Goal: Task Accomplishment & Management: Manage account settings

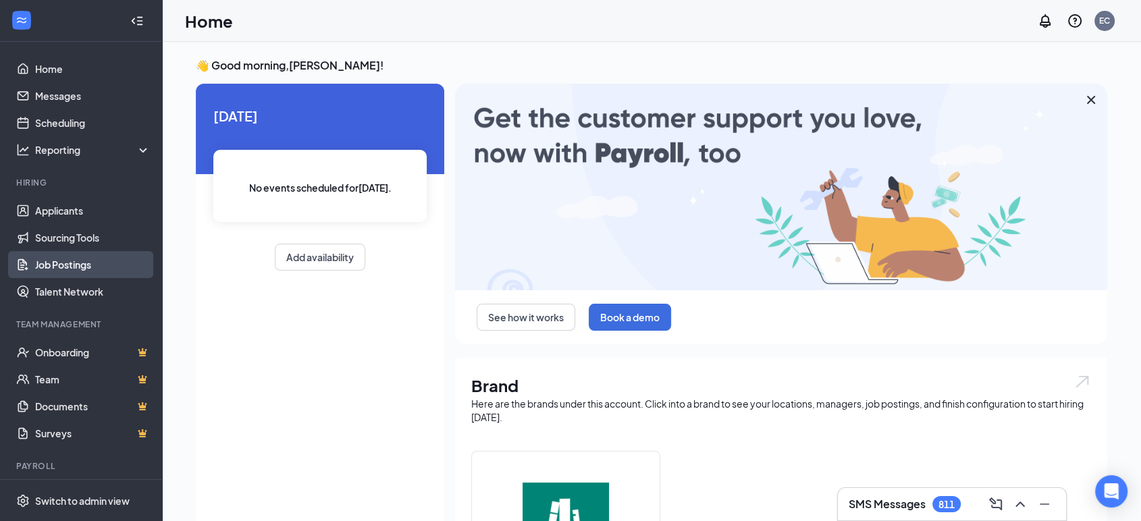
click at [72, 261] on link "Job Postings" at bounding box center [92, 264] width 115 height 27
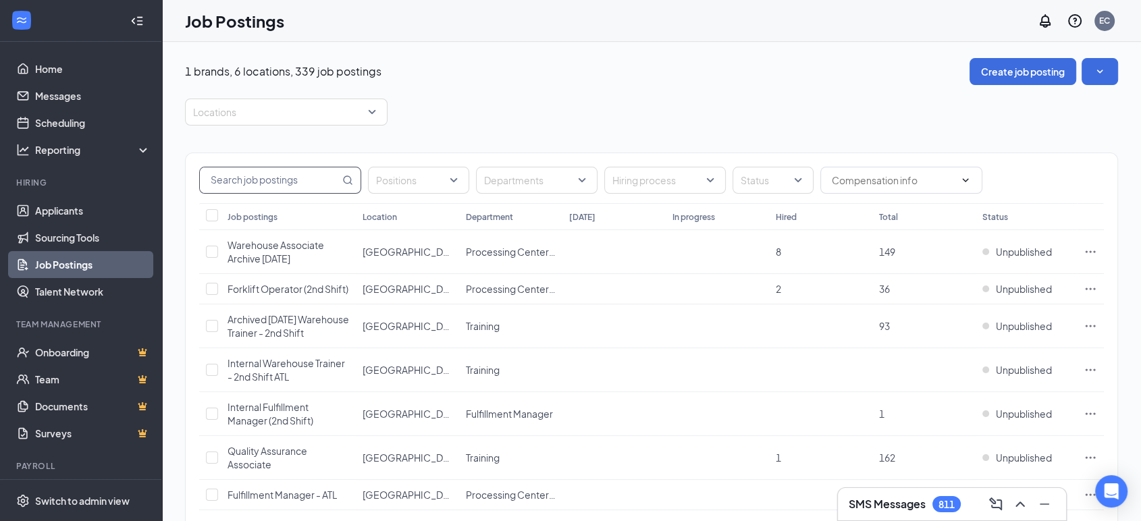
click at [279, 175] on input "text" at bounding box center [270, 180] width 140 height 26
click at [81, 201] on link "Applicants" at bounding box center [92, 210] width 115 height 27
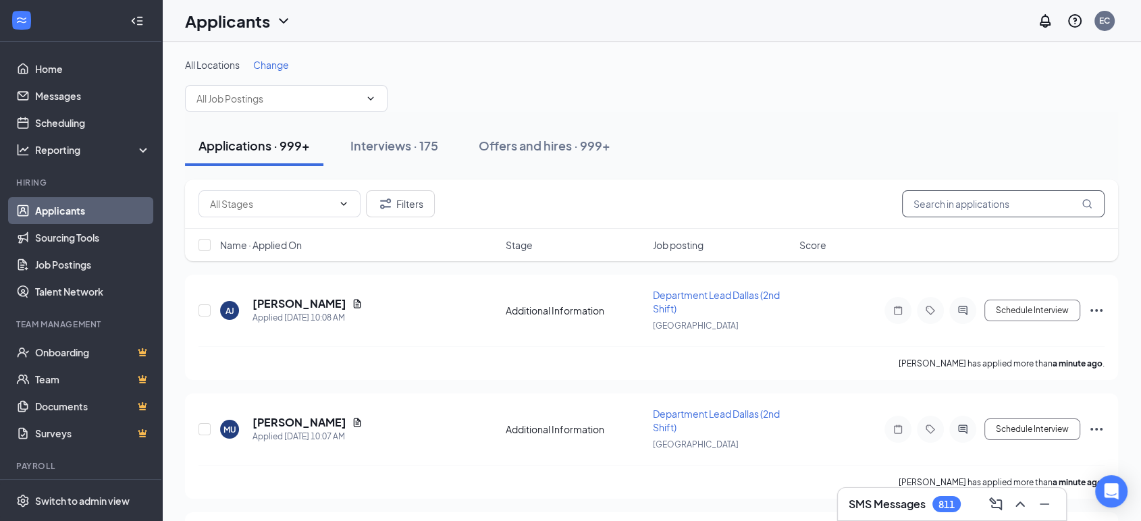
click at [990, 197] on input "text" at bounding box center [1003, 203] width 203 height 27
type input "[PERSON_NAME]"
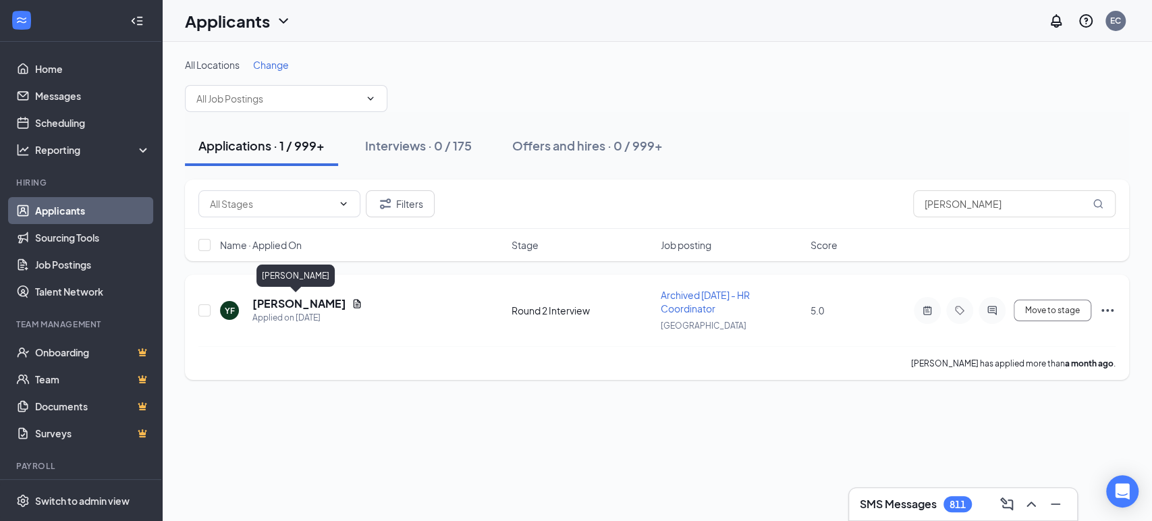
click at [271, 307] on h5 "[PERSON_NAME]" at bounding box center [299, 303] width 94 height 15
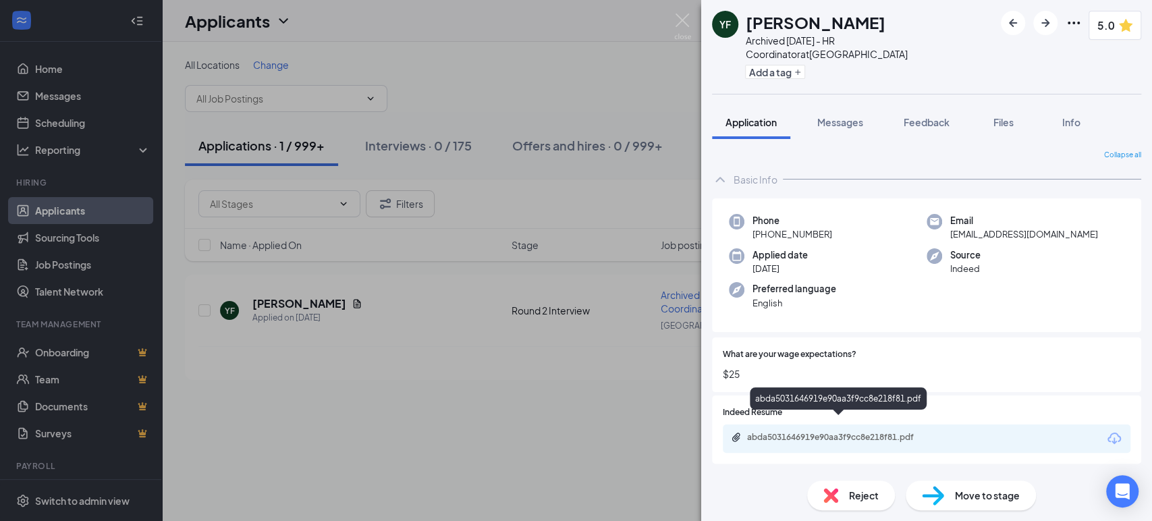
click at [830, 432] on div "abda5031646919e90aa3f9cc8e218f81.pdf" at bounding box center [841, 437] width 189 height 11
